Goal: Task Accomplishment & Management: Manage account settings

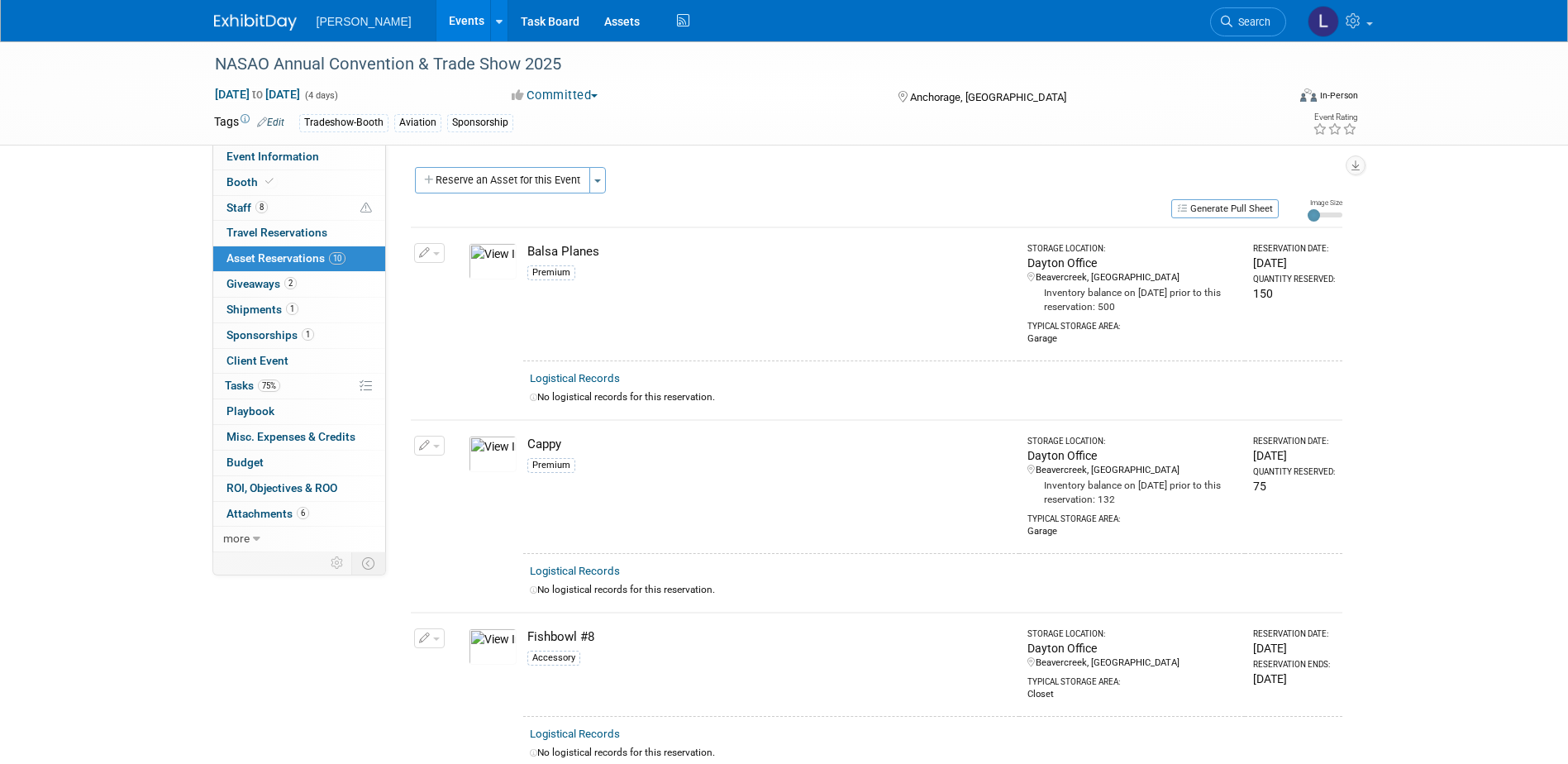
click at [436, 27] on link "Events" at bounding box center [467, 21] width 60 height 42
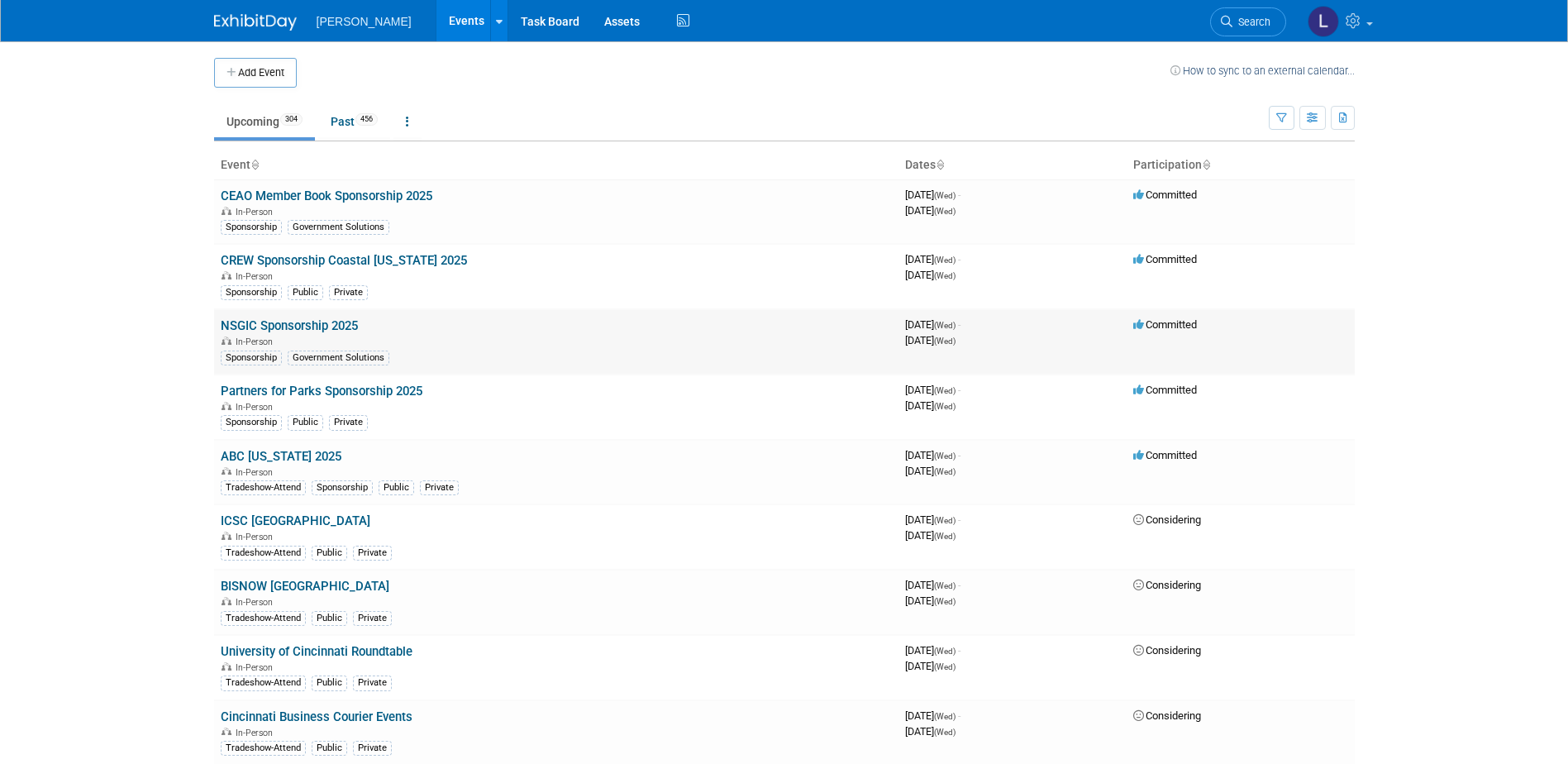
scroll to position [7618, 0]
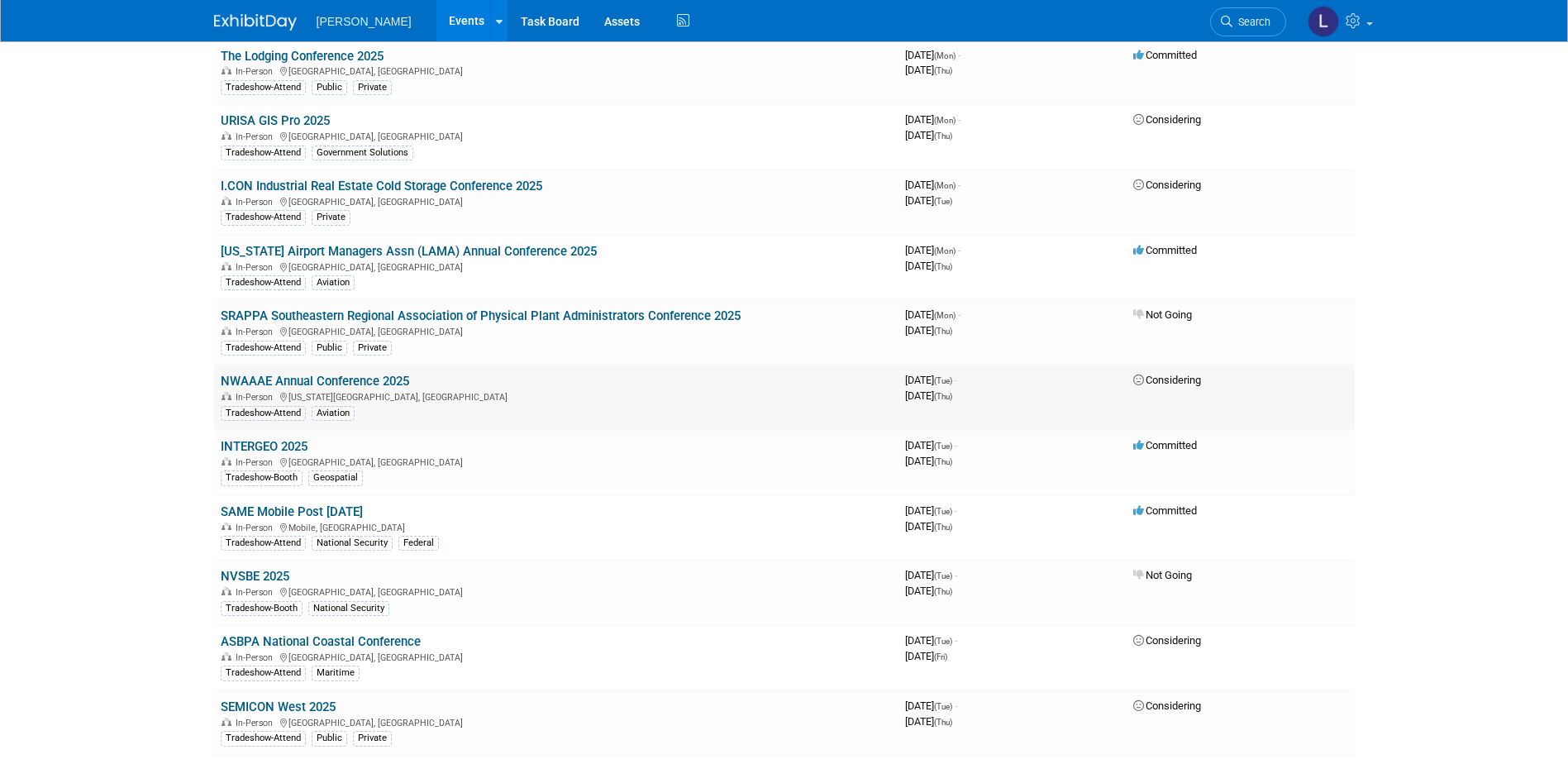
click at [363, 378] on link "NWAAAE Annual Conference 2025" at bounding box center [315, 382] width 189 height 15
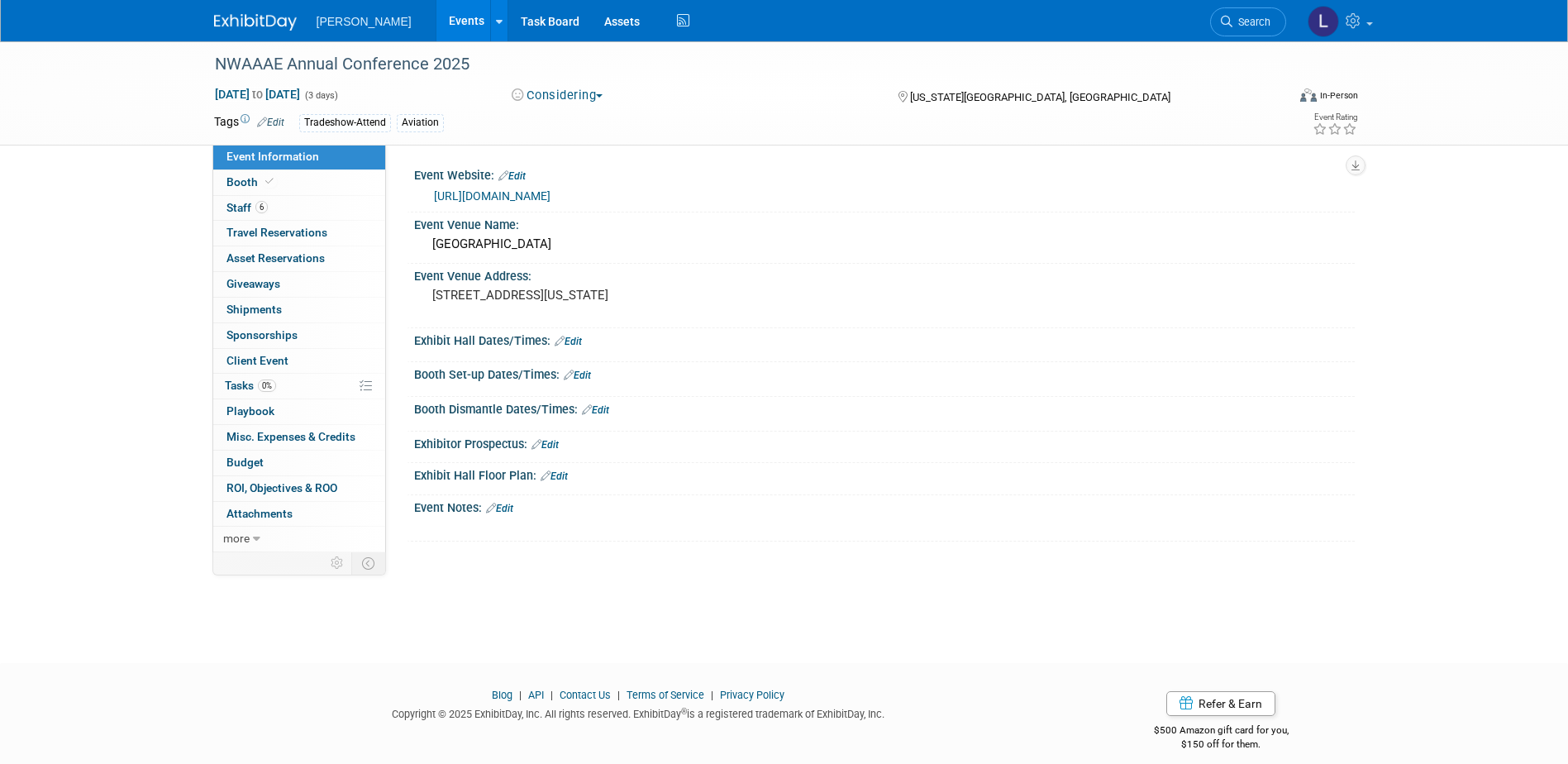
click at [554, 92] on button "Considering" at bounding box center [557, 95] width 103 height 17
click at [567, 118] on link "Committed" at bounding box center [571, 122] width 130 height 24
click at [288, 203] on link "6 Staff 6" at bounding box center [299, 208] width 172 height 25
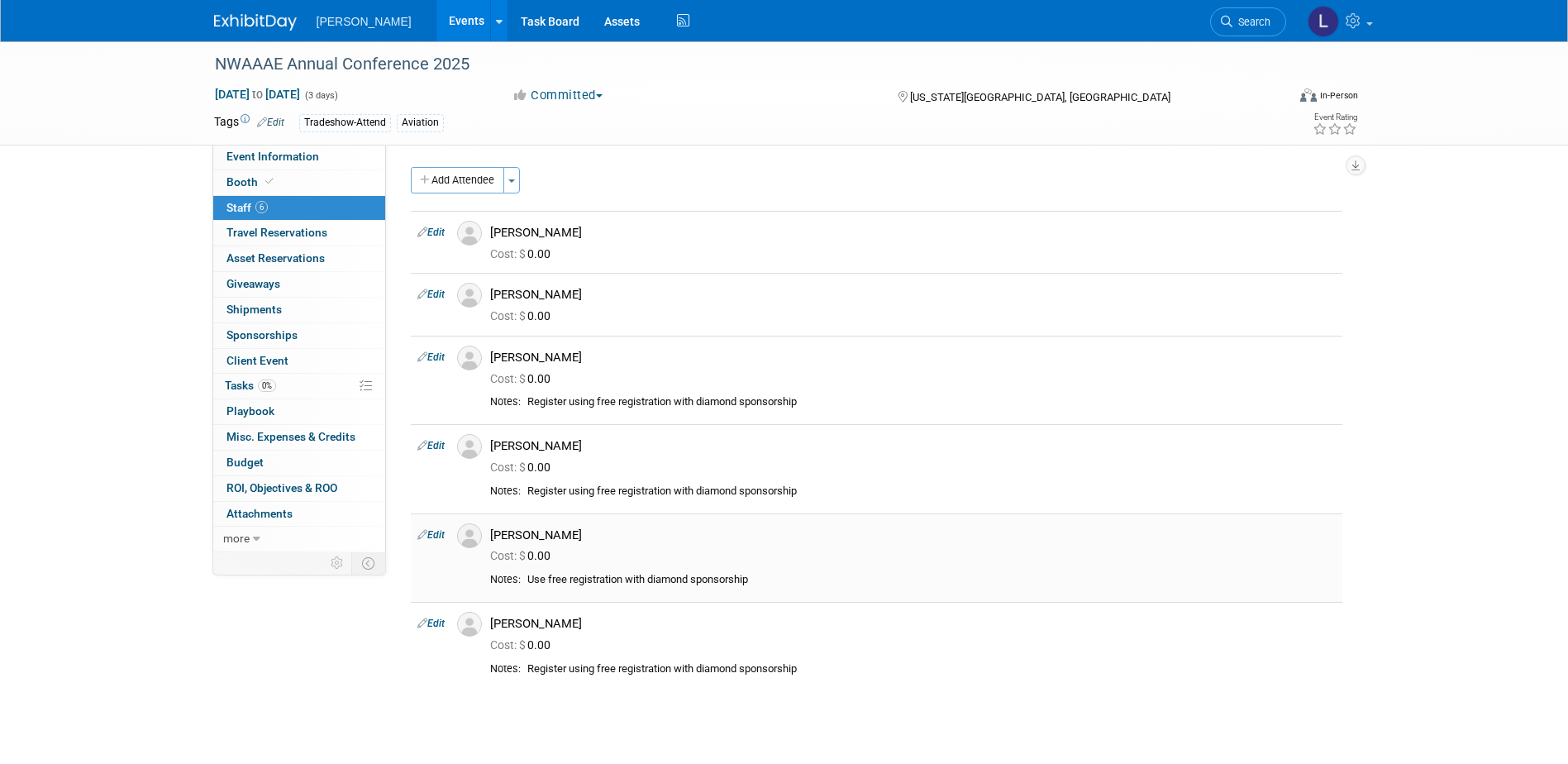
click at [440, 535] on link "Edit" at bounding box center [431, 535] width 27 height 11
select select "8e1fd08a-ae4f-4a81-addb-2c8436da65d2"
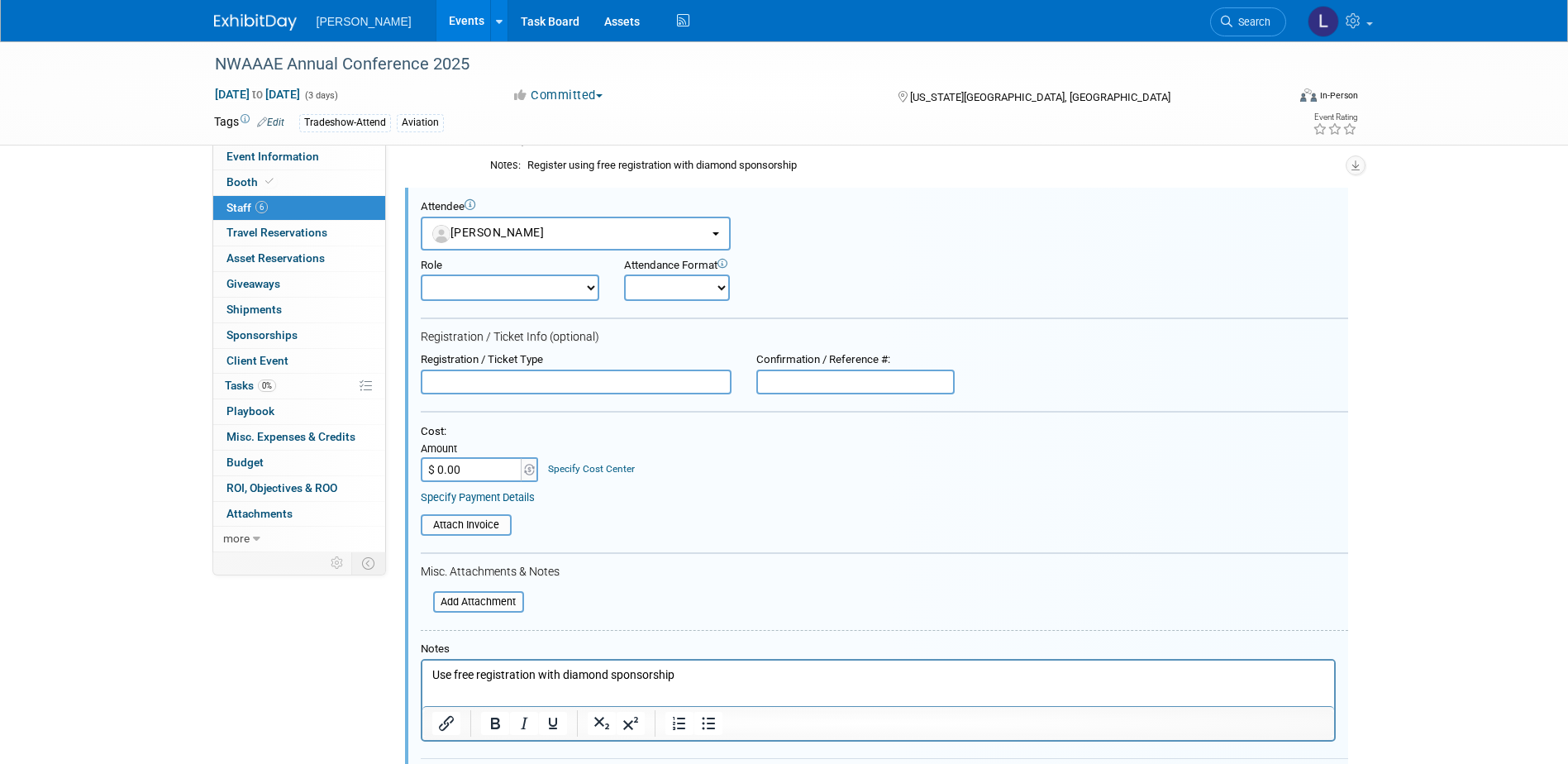
click at [426, 672] on html "Use free registration with diamond sponsorship" at bounding box center [877, 671] width 912 height 24
click at [432, 675] on p "Use free registration with diamond sponsorship" at bounding box center [878, 674] width 893 height 17
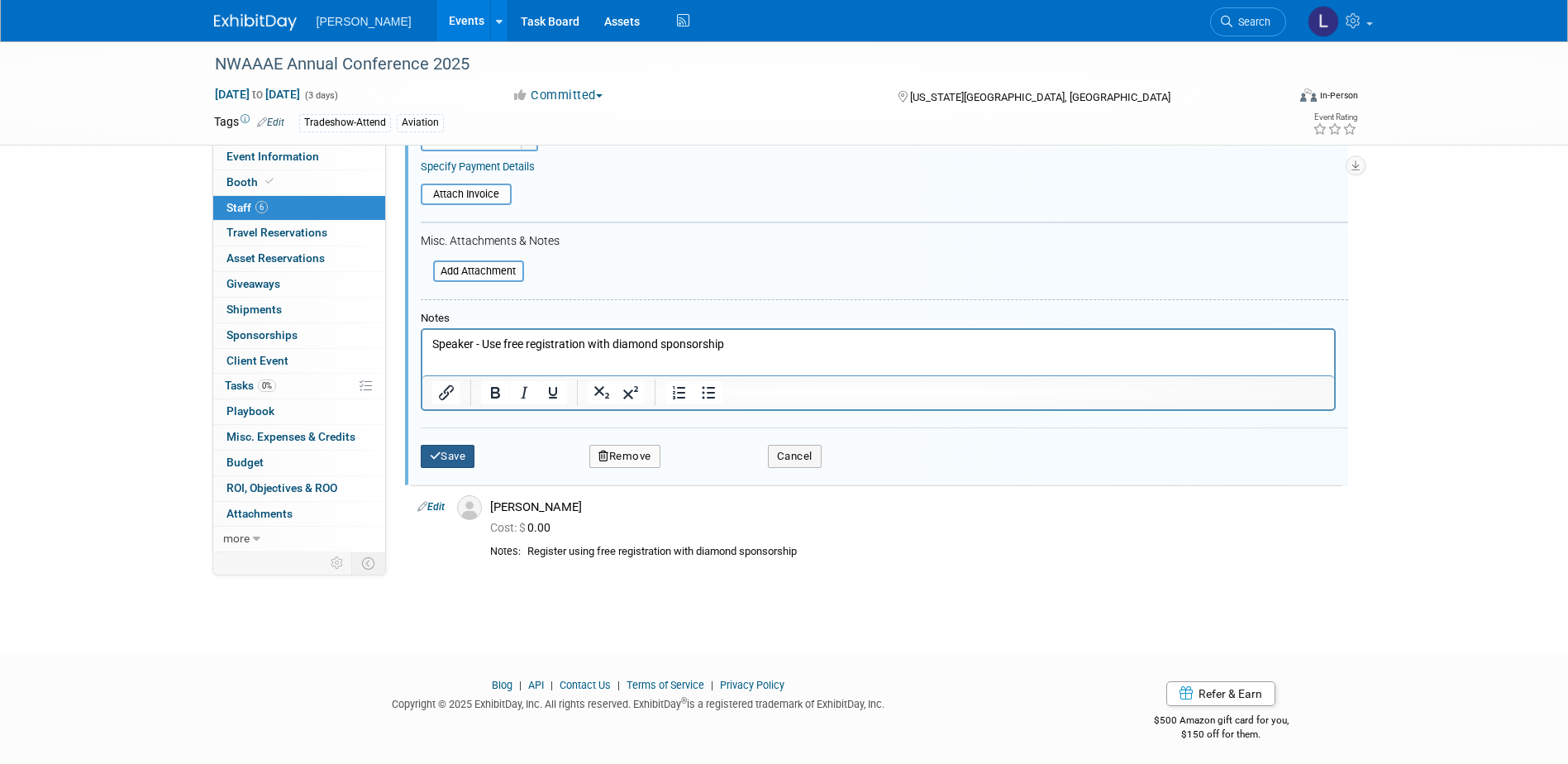
click at [443, 456] on button "Save" at bounding box center [448, 456] width 55 height 24
